Goal: Transaction & Acquisition: Obtain resource

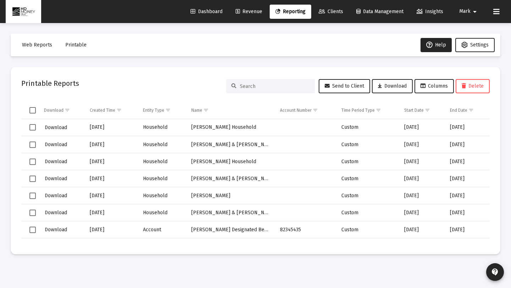
click at [292, 84] on input at bounding box center [275, 86] width 70 height 6
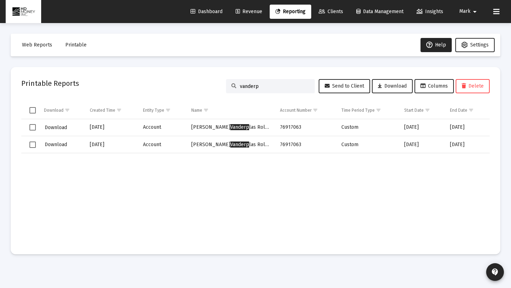
type input "vanderp"
click at [335, 10] on span "Clients" at bounding box center [331, 12] width 25 height 6
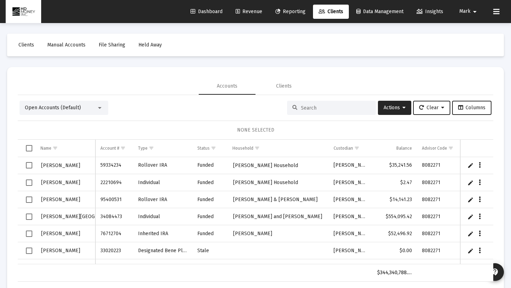
click at [286, 14] on span "Reporting" at bounding box center [291, 12] width 30 height 6
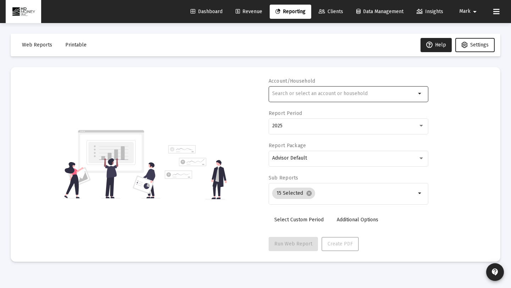
click at [316, 99] on div at bounding box center [344, 93] width 144 height 17
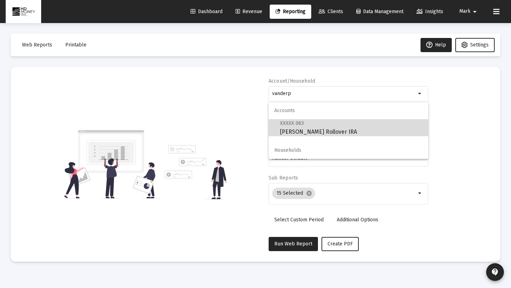
click at [327, 132] on span "XXXXX 063 [PERSON_NAME] Rollover IRA" at bounding box center [351, 127] width 143 height 17
type input "[PERSON_NAME] Rollover IRA"
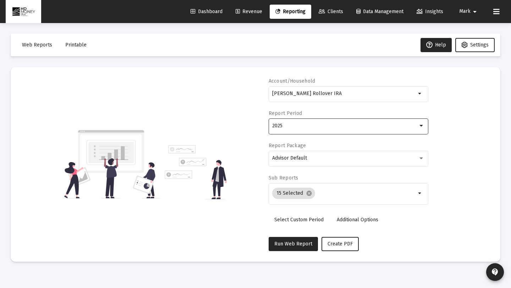
click at [322, 128] on div "2025" at bounding box center [345, 126] width 146 height 6
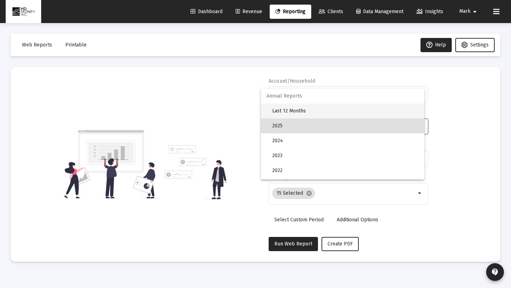
click at [316, 110] on span "Last 12 Months" at bounding box center [345, 111] width 147 height 15
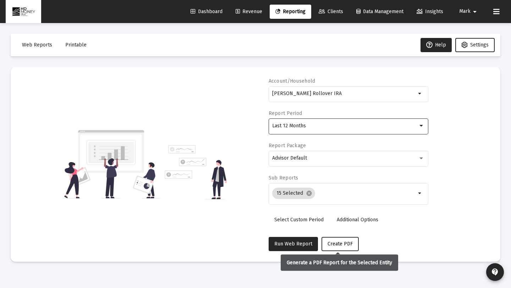
click at [346, 244] on span "Create PDF" at bounding box center [340, 244] width 25 height 6
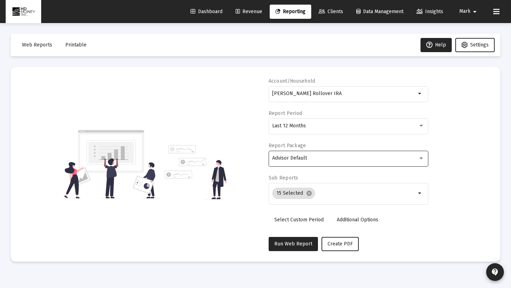
click at [326, 162] on div "Advisor Default" at bounding box center [348, 158] width 152 height 17
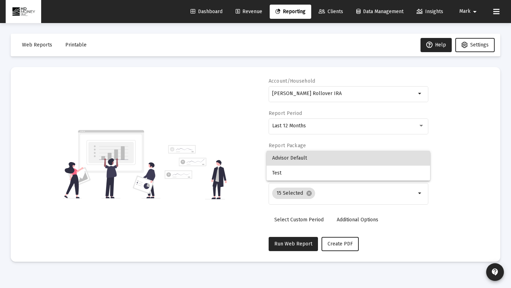
click at [326, 162] on span "Advisor Default" at bounding box center [348, 158] width 152 height 15
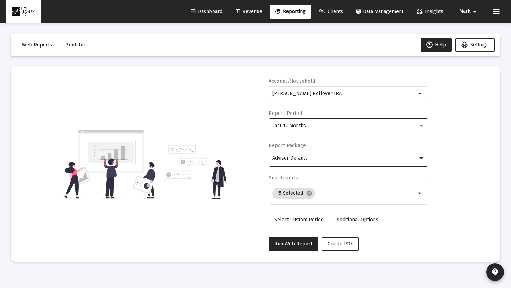
click at [304, 126] on span "Last 12 Months" at bounding box center [289, 126] width 34 height 6
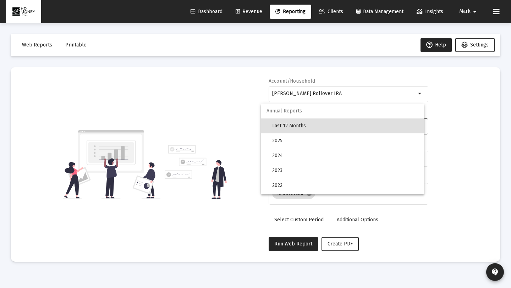
click at [304, 126] on span "Last 12 Months" at bounding box center [345, 126] width 147 height 15
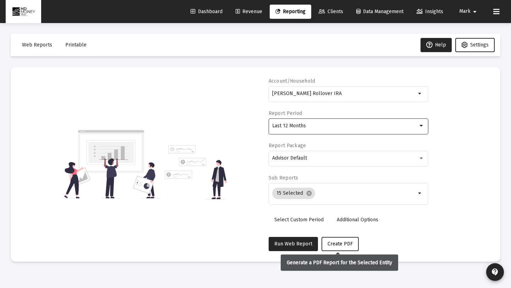
click at [335, 243] on span "Create PDF" at bounding box center [340, 244] width 25 height 6
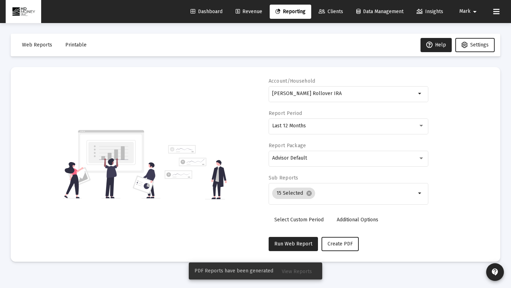
click at [293, 273] on span "View Reports" at bounding box center [297, 272] width 30 height 6
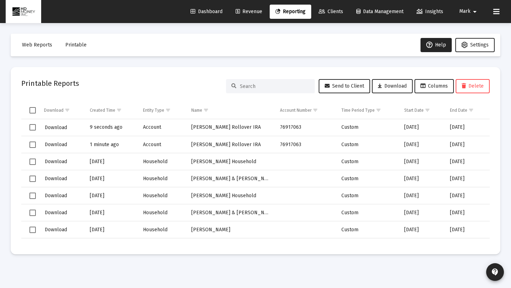
click at [36, 127] on span "Select row" at bounding box center [32, 127] width 6 height 6
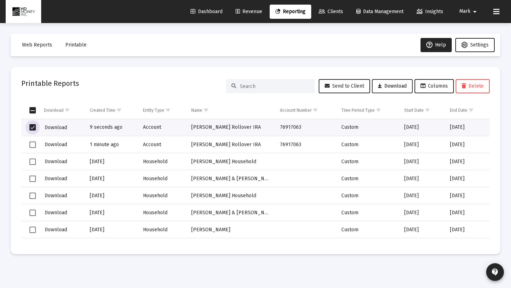
click at [388, 85] on span "Download" at bounding box center [392, 86] width 29 height 6
